Goal: Use online tool/utility: Use online tool/utility

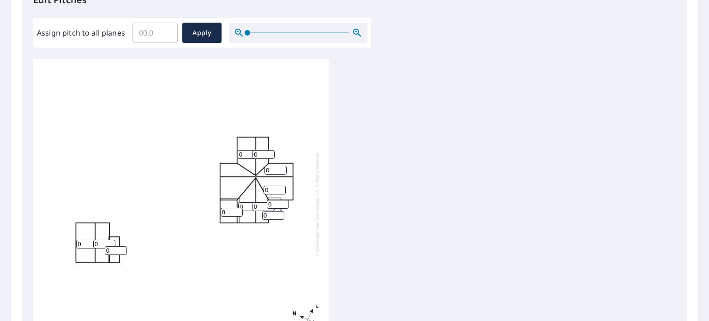
scroll to position [277, 0]
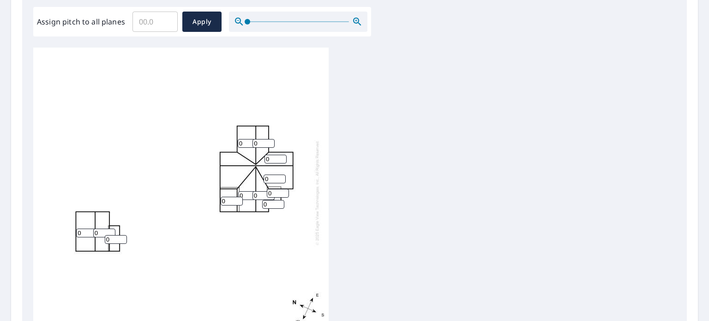
click at [273, 205] on input "0" at bounding box center [273, 204] width 22 height 9
type input "0"
type input "4"
click at [272, 192] on input "0" at bounding box center [278, 193] width 22 height 9
type input "4"
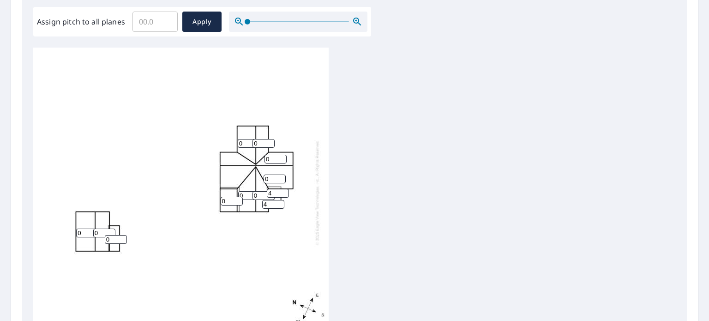
click at [258, 195] on input "0" at bounding box center [264, 195] width 22 height 9
click at [225, 200] on input "0" at bounding box center [232, 201] width 22 height 9
type input "7"
click at [260, 141] on input "0" at bounding box center [264, 143] width 22 height 9
type input "9"
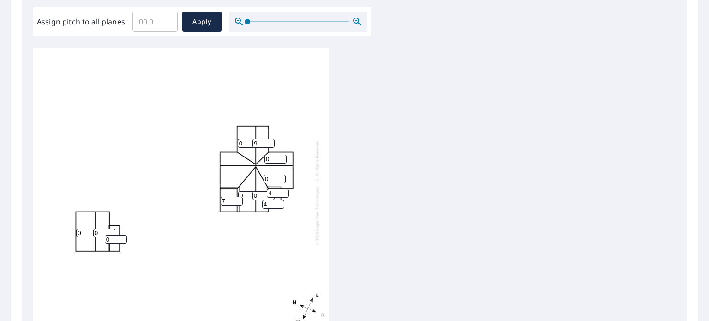
click at [242, 143] on input "0" at bounding box center [249, 143] width 22 height 9
type input "9"
click at [270, 158] on input "0" at bounding box center [276, 159] width 22 height 9
type input "9"
click at [268, 179] on input "0" at bounding box center [275, 179] width 22 height 9
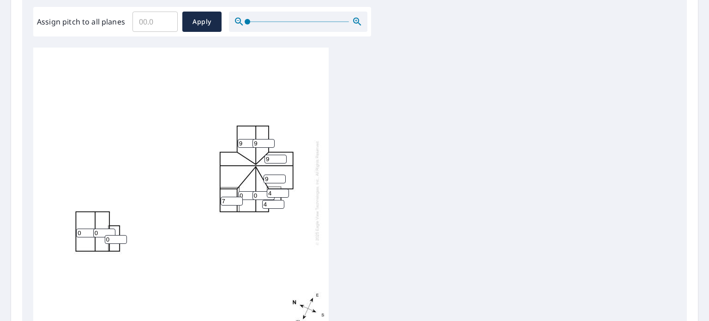
type input "9"
click at [258, 194] on input "0" at bounding box center [264, 195] width 22 height 9
type input "9"
click at [244, 195] on input "0" at bounding box center [249, 195] width 22 height 9
type input "9"
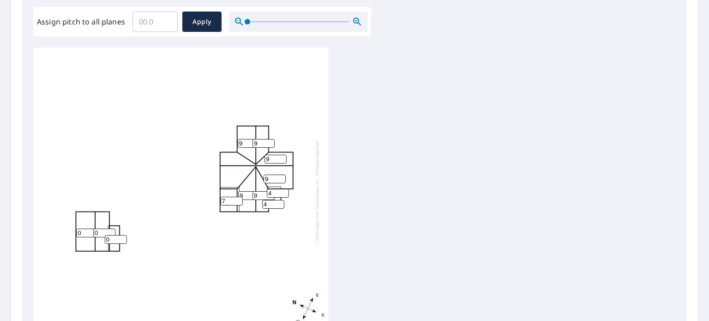
click at [109, 239] on input "0" at bounding box center [116, 239] width 22 height 9
click at [570, 210] on div "9 9 0 9 9 0 7 9 9 0 4 4" at bounding box center [354, 193] width 643 height 290
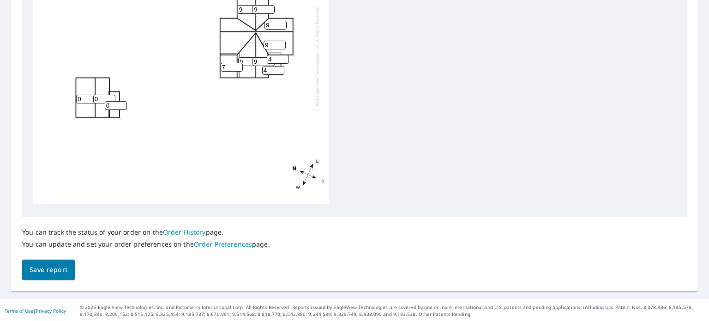
scroll to position [410, 0]
click at [53, 268] on span "Save report" at bounding box center [49, 269] width 38 height 12
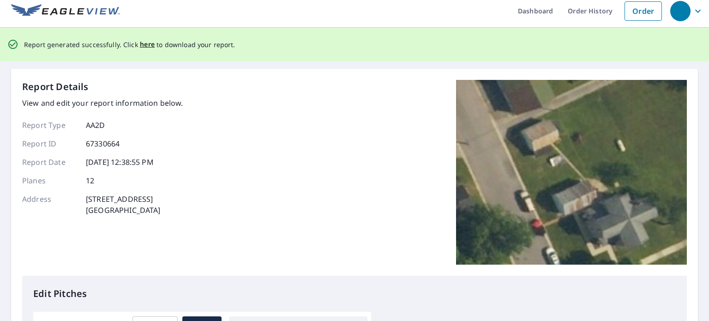
scroll to position [0, 0]
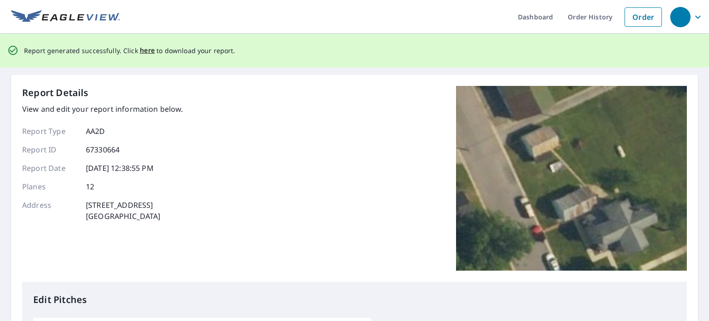
click at [375, 129] on div "Report Details View and edit your report information below. Report Type AA2D Re…" at bounding box center [354, 184] width 665 height 196
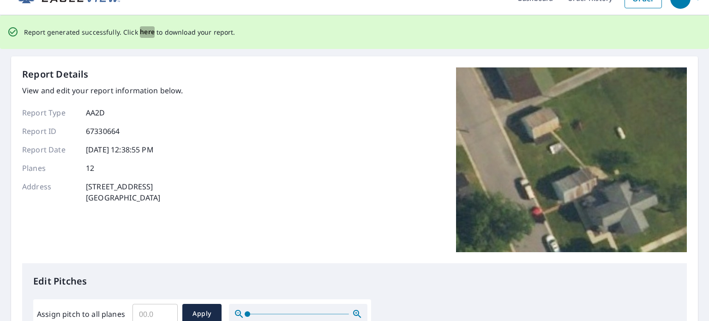
click at [143, 33] on span "here" at bounding box center [147, 32] width 15 height 12
